Goal: Task Accomplishment & Management: Use online tool/utility

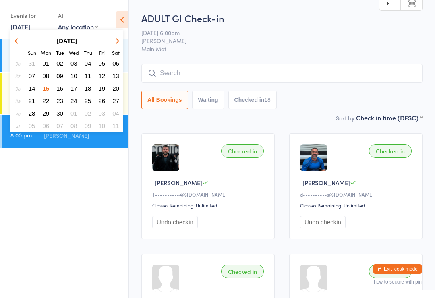
click at [65, 86] on button "16" at bounding box center [60, 88] width 12 height 11
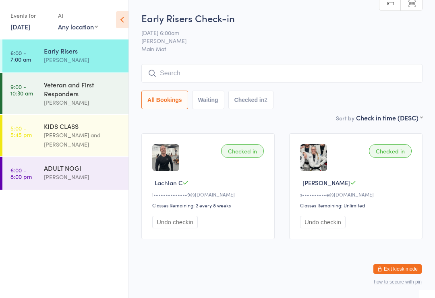
click at [175, 70] on input "search" at bounding box center [281, 73] width 281 height 19
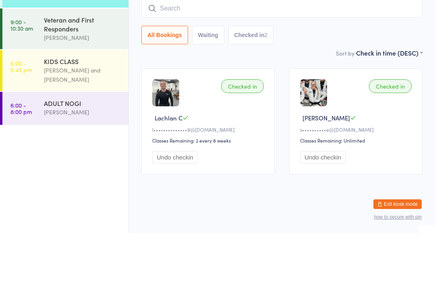
scroll to position [7, 0]
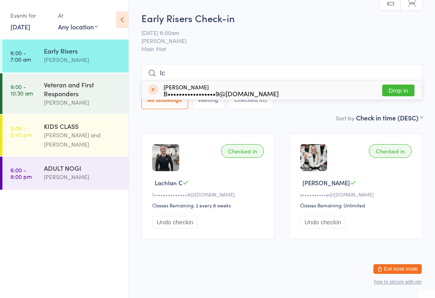
type input "I"
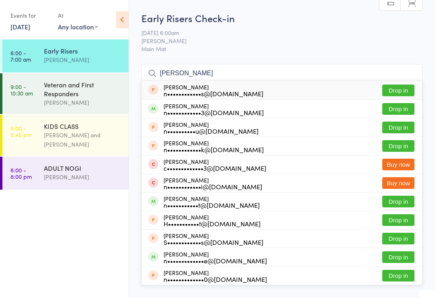
type input "[PERSON_NAME]"
click at [400, 103] on button "Drop in" at bounding box center [398, 109] width 32 height 12
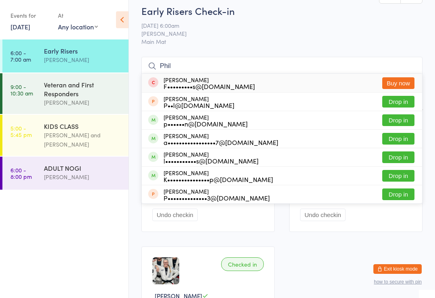
type input "Phil"
click at [400, 124] on button "Drop in" at bounding box center [398, 120] width 32 height 12
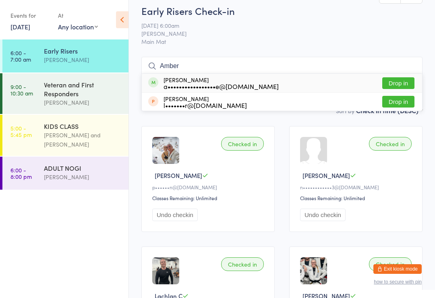
type input "Amber"
click at [398, 84] on button "Drop in" at bounding box center [398, 83] width 32 height 12
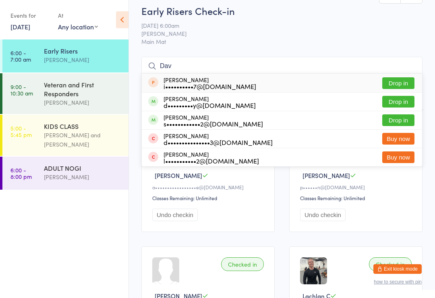
type input "Dav"
click at [400, 102] on button "Drop in" at bounding box center [398, 102] width 32 height 12
